Goal: Task Accomplishment & Management: Use online tool/utility

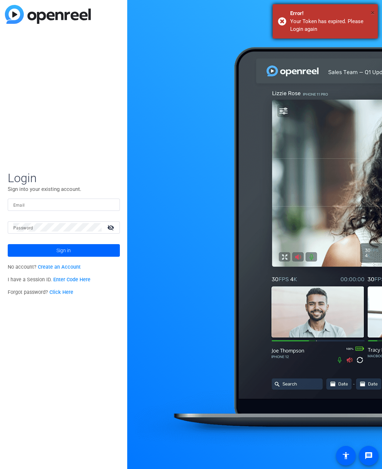
click at [373, 11] on span "×" at bounding box center [373, 12] width 4 height 8
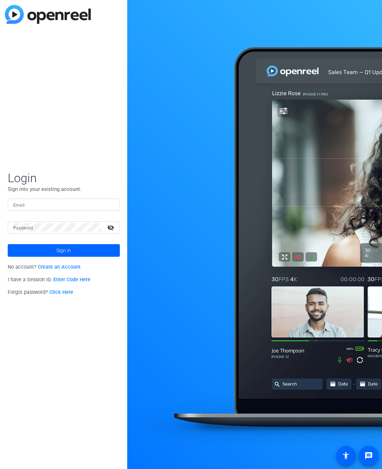
type input "[PERSON_NAME][EMAIL_ADDRESS][PERSON_NAME][DOMAIN_NAME]"
click at [79, 248] on span at bounding box center [64, 250] width 112 height 17
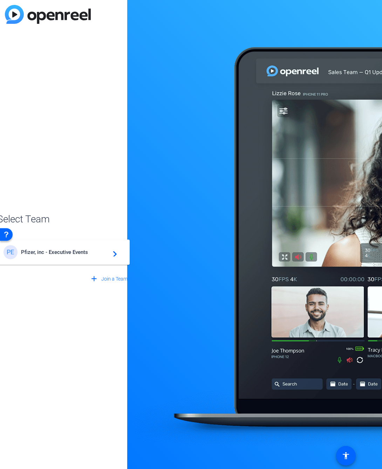
click at [95, 251] on span "Pfizer, inc - Executive Events" at bounding box center [65, 252] width 88 height 6
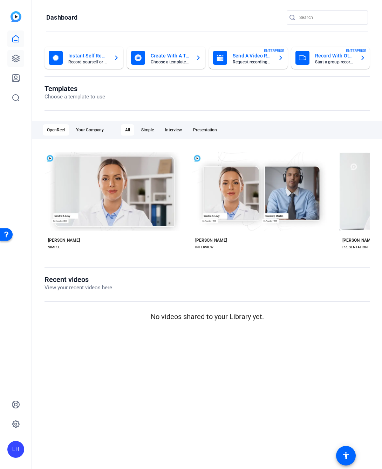
click at [21, 58] on link at bounding box center [15, 58] width 17 height 17
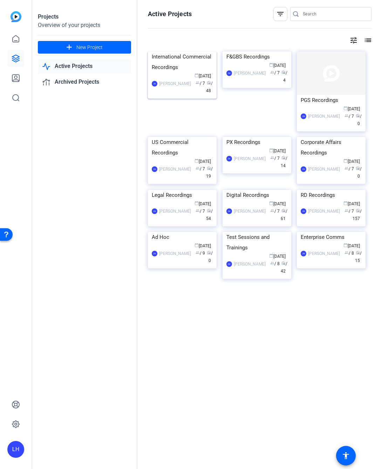
click at [182, 72] on div "International Commercial Recordings" at bounding box center [182, 61] width 61 height 21
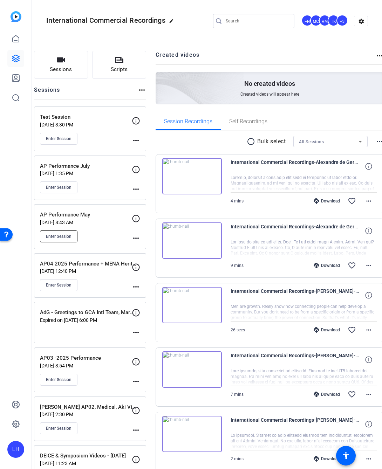
click at [77, 231] on button "Enter Session" at bounding box center [58, 236] width 37 height 12
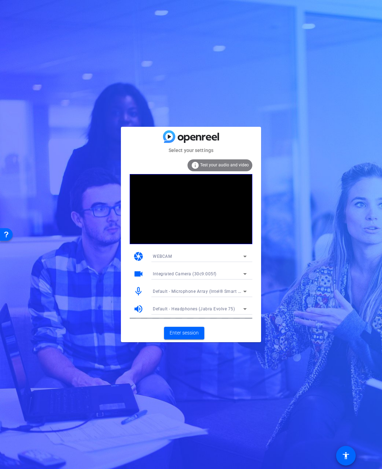
click at [210, 292] on span "Default - Microphone Array (Intel® Smart Sound Technology for Digital Microphon…" at bounding box center [240, 291] width 174 height 6
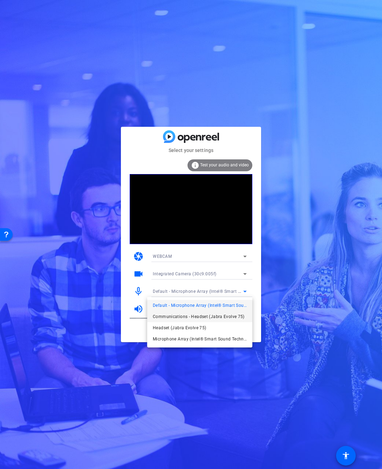
click at [0, 0] on span "Communications - Headset (Jabra Evolve 75)" at bounding box center [0, 0] width 0 height 0
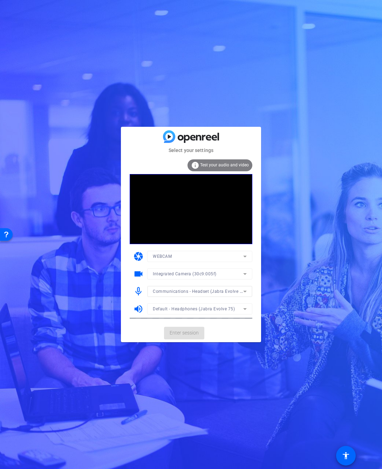
click at [201, 307] on mat-form-field "Default - Headphones (Jabra Evolve 75)" at bounding box center [199, 308] width 105 height 11
click at [196, 308] on span "Default - Headphones (Jabra Evolve 75)" at bounding box center [194, 308] width 82 height 5
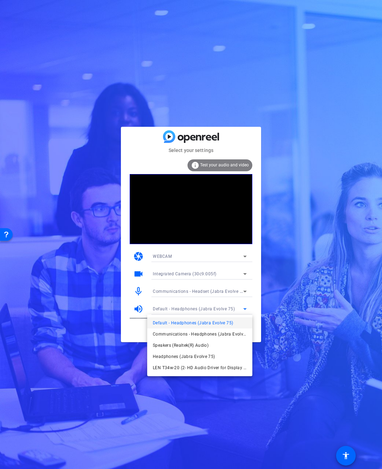
click at [0, 0] on span "Default - Headphones (Jabra Evolve 75)" at bounding box center [0, 0] width 0 height 0
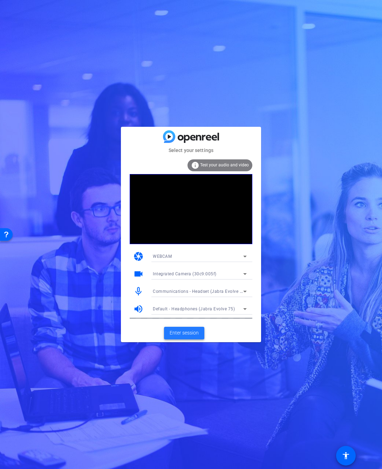
click at [192, 329] on span at bounding box center [184, 333] width 40 height 17
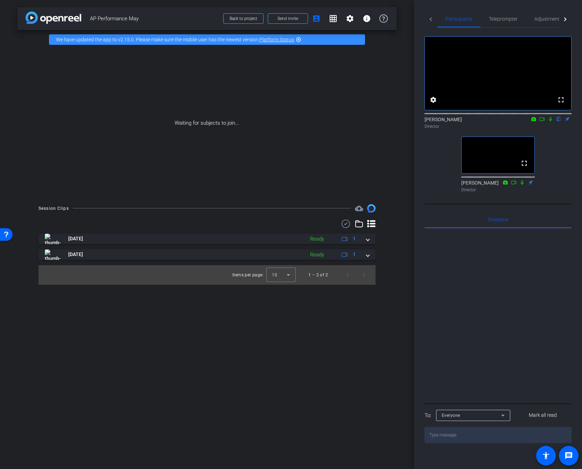
click at [381, 328] on div at bounding box center [498, 314] width 147 height 173
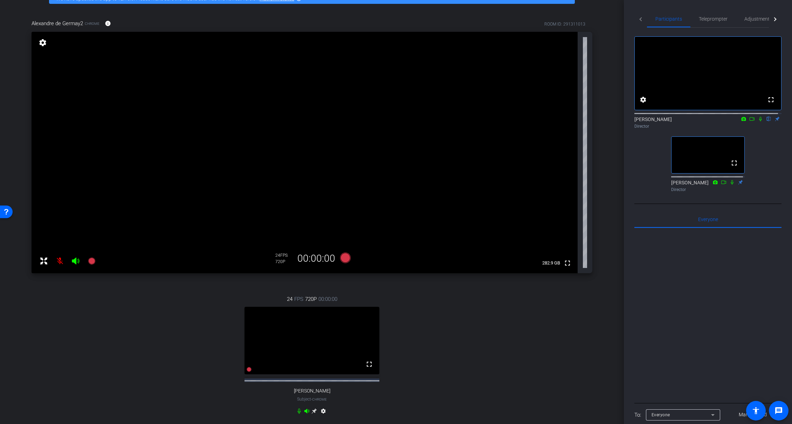
scroll to position [6, 0]
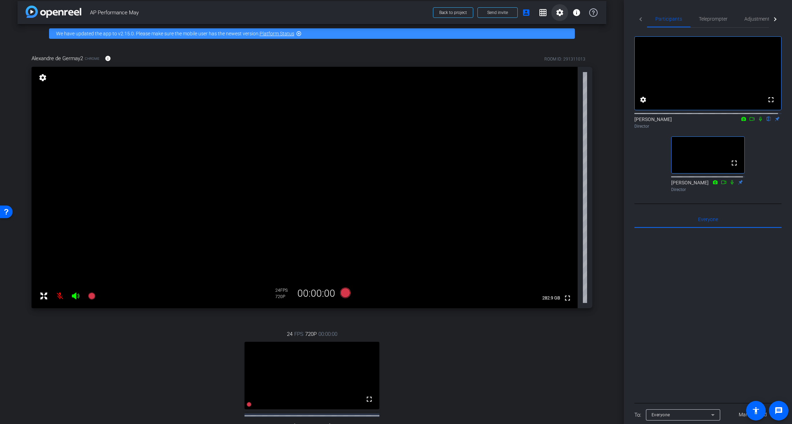
click at [381, 12] on mat-icon "settings" at bounding box center [559, 12] width 8 height 8
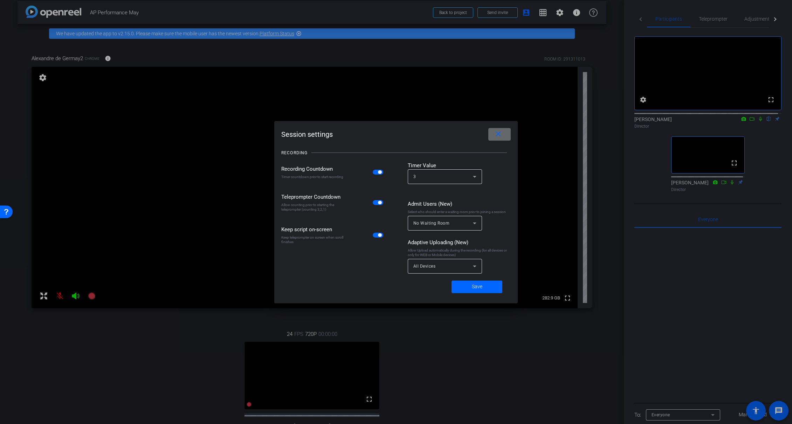
click at [381, 131] on mat-icon "close" at bounding box center [498, 134] width 9 height 9
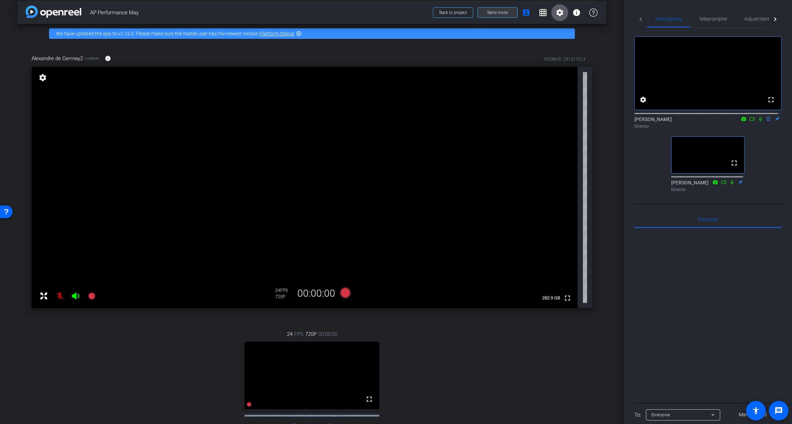
click at [381, 7] on span at bounding box center [498, 12] width 40 height 17
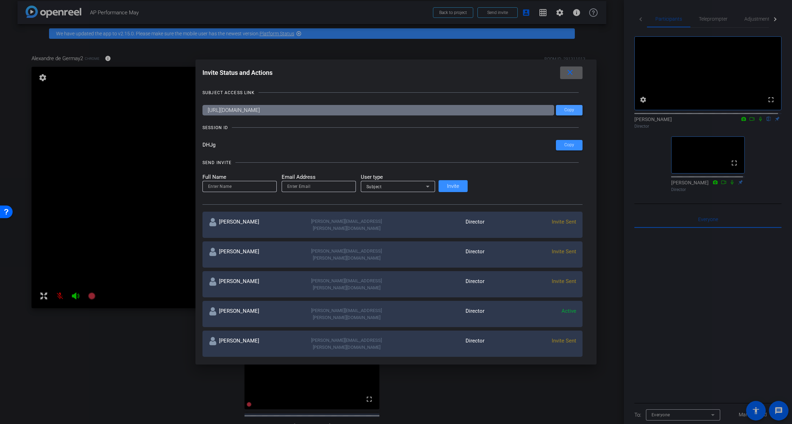
click at [381, 107] on span at bounding box center [569, 110] width 27 height 17
click at [381, 141] on span at bounding box center [569, 145] width 27 height 17
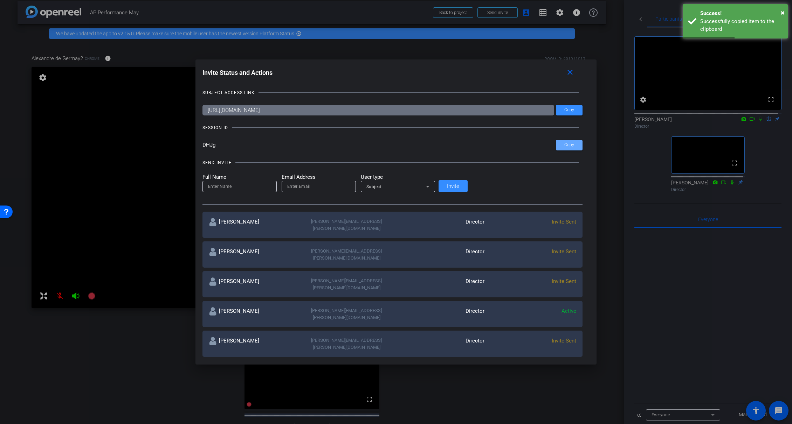
click at [381, 145] on input "DHJg" at bounding box center [378, 145] width 353 height 11
click at [381, 74] on mat-icon "close" at bounding box center [570, 72] width 9 height 9
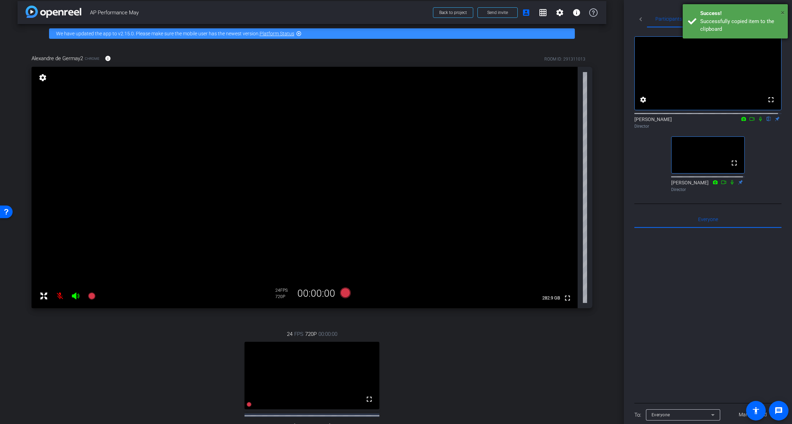
click at [381, 12] on span "×" at bounding box center [783, 12] width 4 height 8
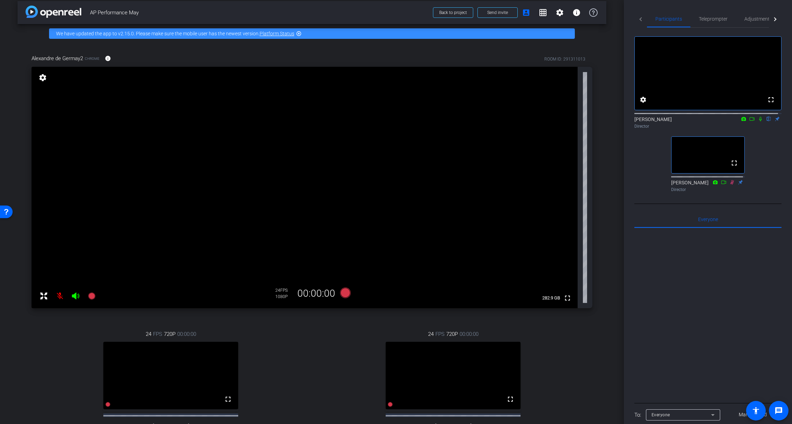
scroll to position [0, 0]
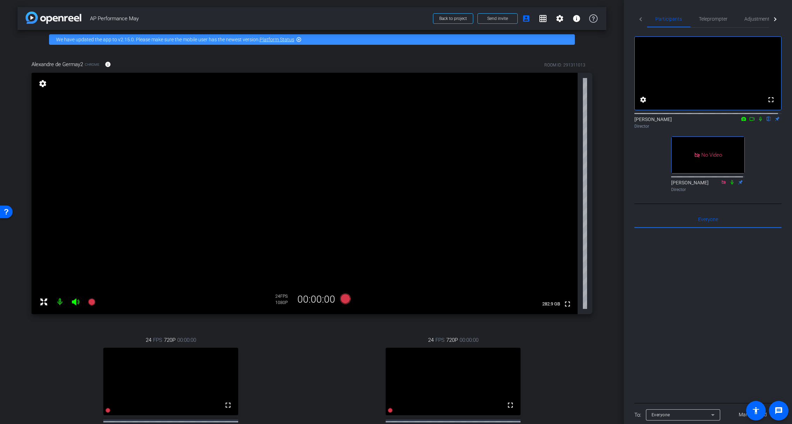
click at [381, 122] on icon at bounding box center [752, 119] width 6 height 5
click at [381, 122] on icon at bounding box center [769, 119] width 6 height 5
